Goal: Check status

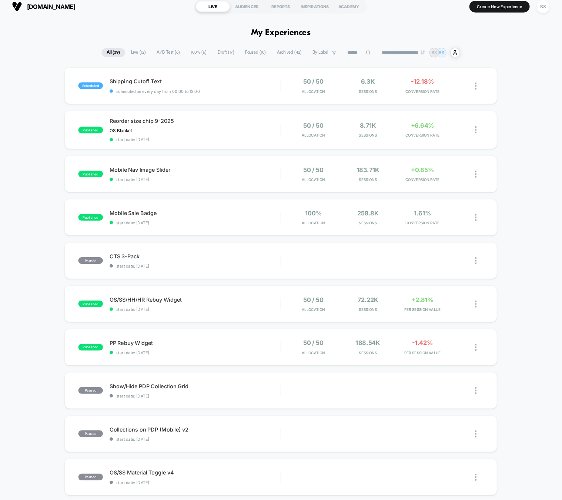
scroll to position [6, 0]
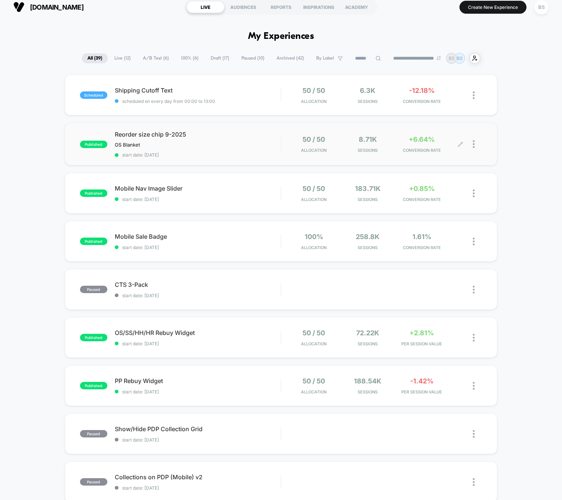
click at [286, 148] on div "50 / 50 Allocation 8.71k Sessions +6.64% CONVERSION RATE" at bounding box center [381, 143] width 201 height 17
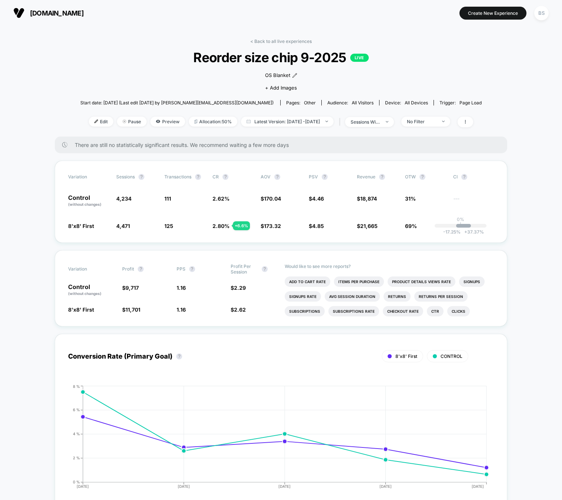
click at [272, 43] on link "< Back to all live experiences" at bounding box center [280, 41] width 61 height 6
